Goal: Information Seeking & Learning: Learn about a topic

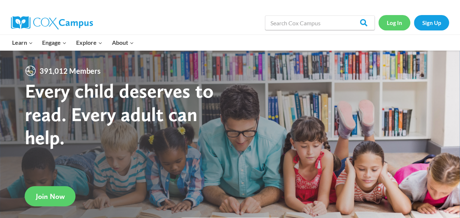
click at [399, 21] on link "Log In" at bounding box center [395, 22] width 32 height 15
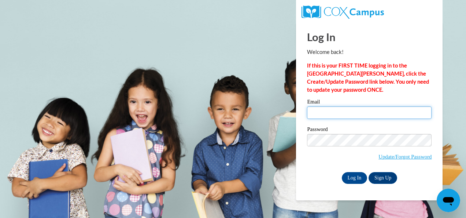
type input "vgreeson2@daltonstate.edu"
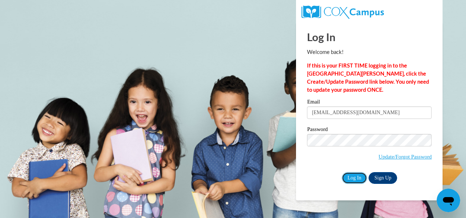
click at [355, 176] on input "Log In" at bounding box center [355, 178] width 26 height 12
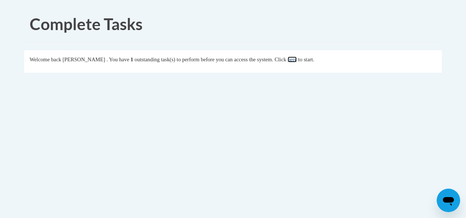
click at [297, 60] on link "here" at bounding box center [292, 59] width 9 height 6
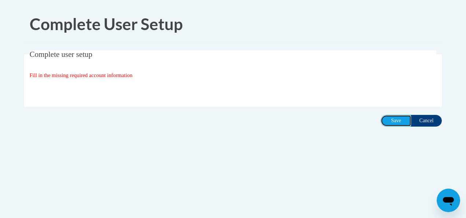
click at [403, 122] on input "Save" at bounding box center [396, 121] width 31 height 12
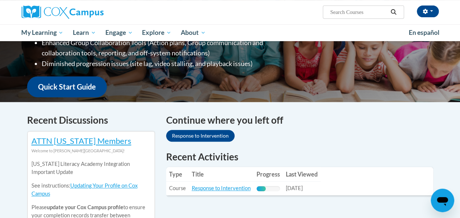
scroll to position [194, 0]
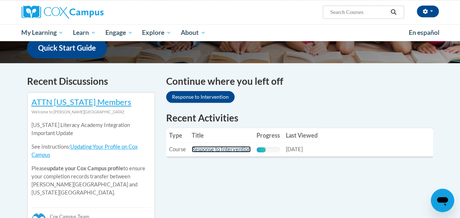
click at [237, 149] on link "Response to Intervention" at bounding box center [221, 149] width 59 height 6
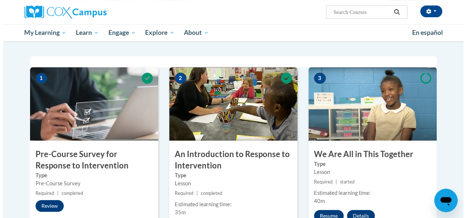
scroll to position [190, 0]
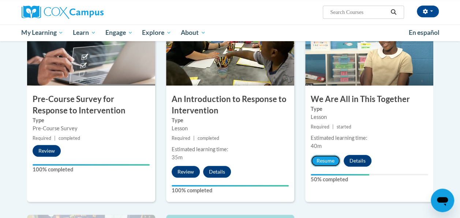
click at [337, 158] on button "Resume" at bounding box center [326, 161] width 30 height 12
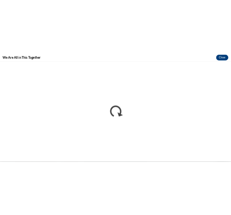
scroll to position [0, 0]
